Goal: Task Accomplishment & Management: Manage account settings

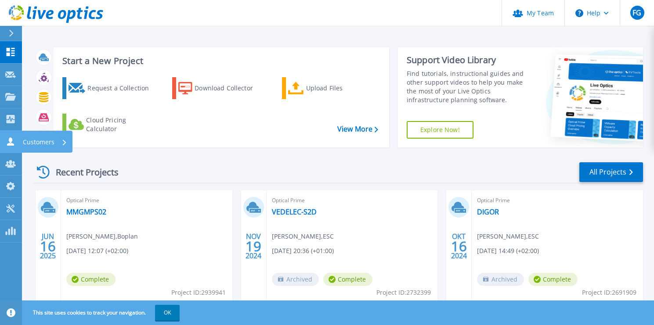
click at [12, 145] on icon at bounding box center [10, 141] width 7 height 8
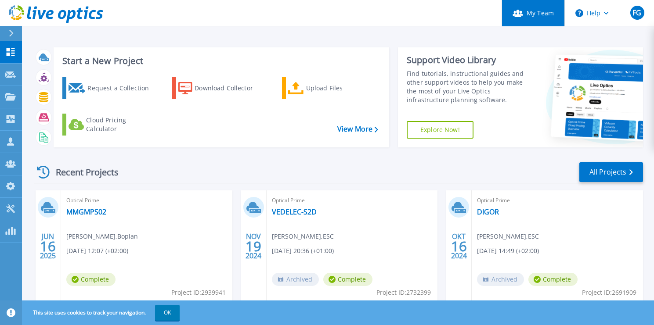
click at [534, 16] on link "My Team" at bounding box center [532, 13] width 63 height 26
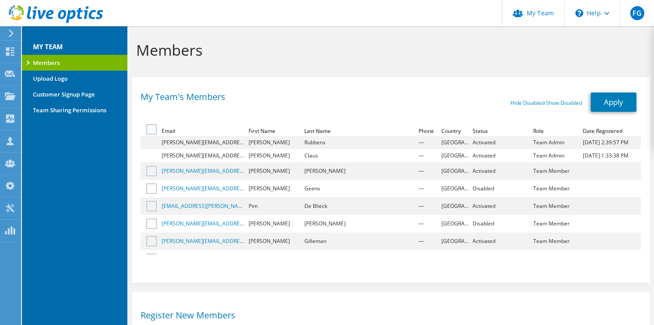
select select "19"
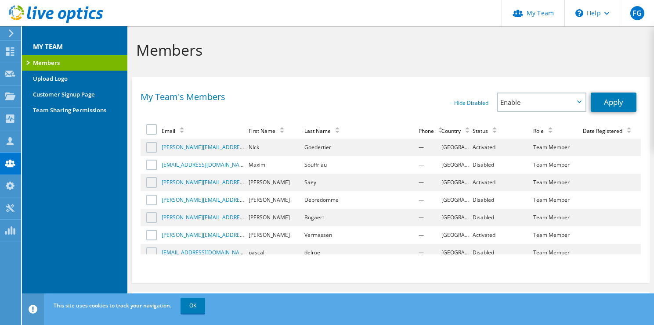
scroll to position [379, 0]
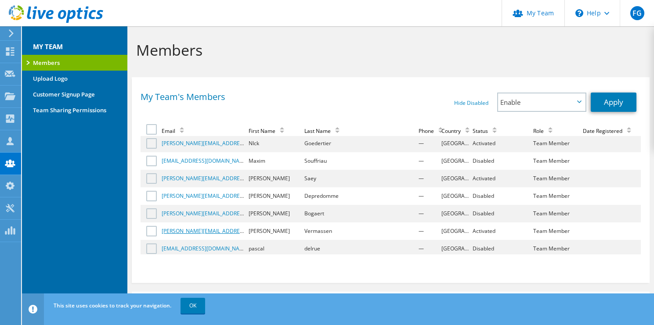
click at [193, 234] on link "[PERSON_NAME][EMAIL_ADDRESS][DOMAIN_NAME]" at bounding box center [226, 230] width 129 height 7
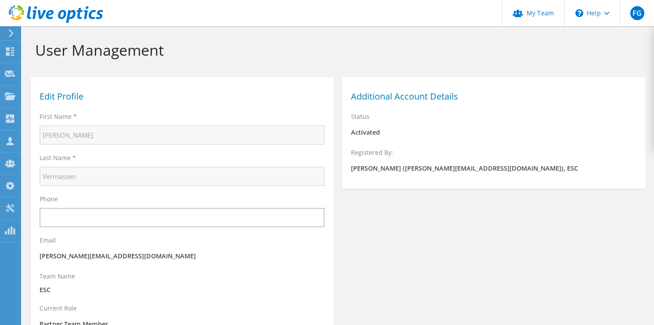
select select "19"
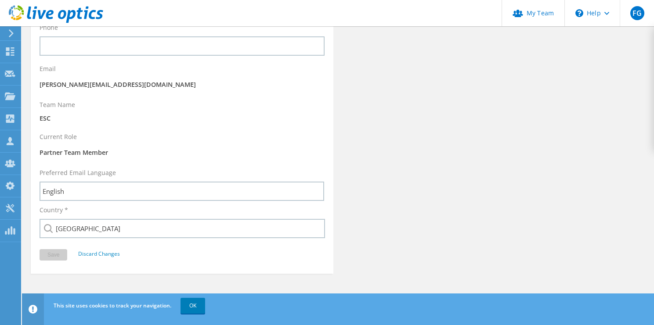
scroll to position [174, 0]
drag, startPoint x: 89, startPoint y: 255, endPoint x: 114, endPoint y: 249, distance: 26.2
click at [89, 256] on link "Discard Changes" at bounding box center [99, 252] width 42 height 7
click at [533, 11] on link "My Team" at bounding box center [532, 13] width 63 height 26
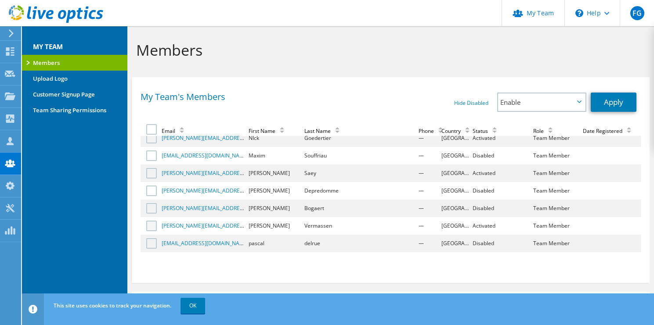
scroll to position [387, 0]
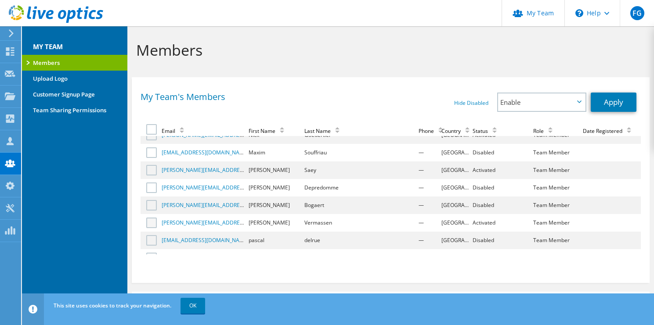
click at [152, 222] on label at bounding box center [152, 223] width 13 height 11
click at [0, 0] on input "checkbox" at bounding box center [0, 0] width 0 height 0
click at [543, 103] on span "Enable" at bounding box center [537, 102] width 74 height 11
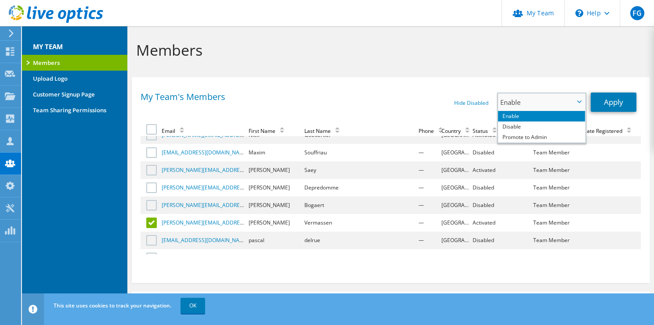
click at [543, 103] on span "Enable" at bounding box center [537, 102] width 74 height 11
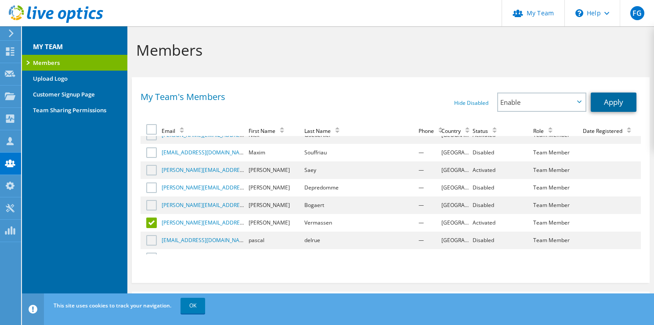
click at [601, 102] on link "Apply" at bounding box center [614, 102] width 46 height 19
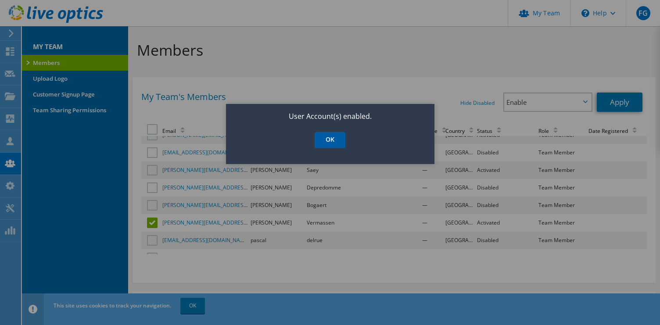
click at [334, 137] on link "OK" at bounding box center [330, 140] width 31 height 16
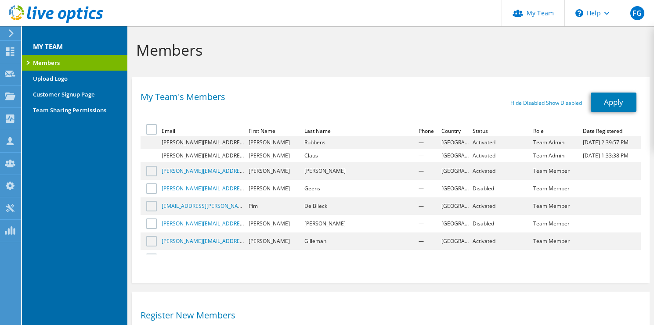
select select "19"
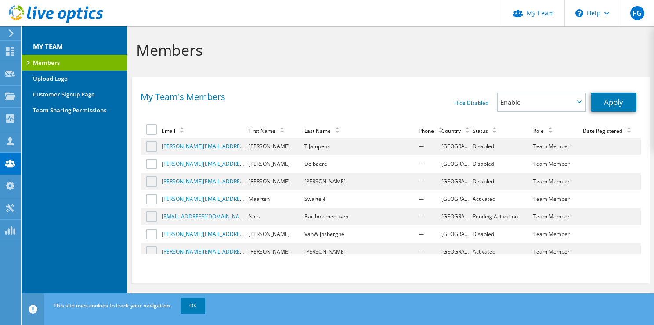
scroll to position [131, 0]
